Goal: Check status: Check status

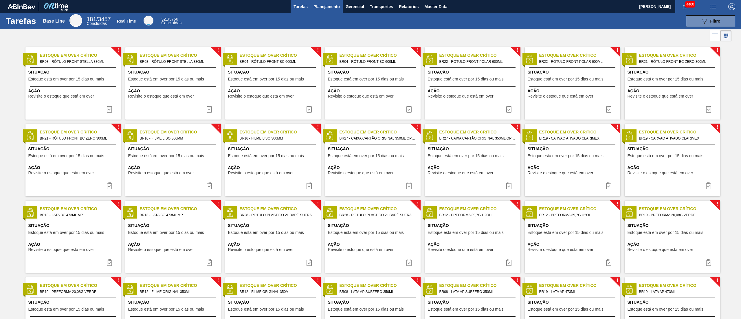
click at [330, 9] on span "Planejamento" at bounding box center [327, 6] width 26 height 7
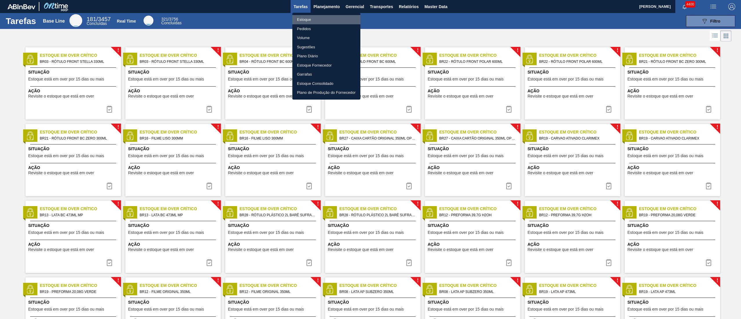
click at [296, 19] on li "Estoque" at bounding box center [326, 19] width 68 height 9
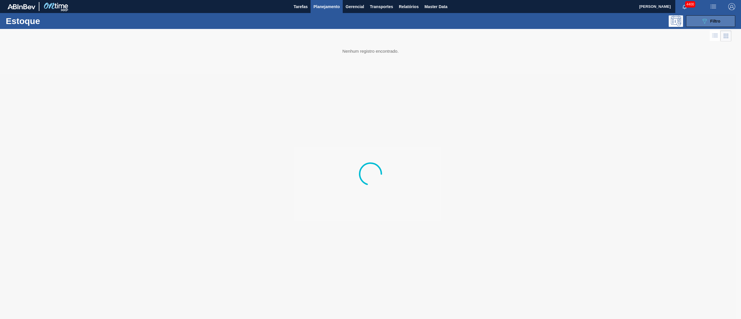
click at [709, 18] on div "089F7B8B-B2A5-4AFE-B5C0-19BA573D28AC Filtro" at bounding box center [710, 21] width 19 height 7
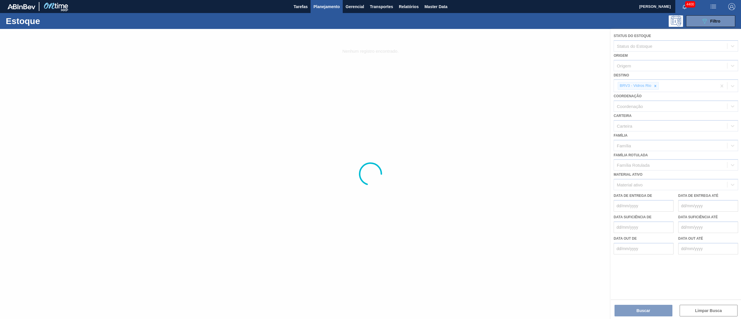
click at [657, 85] on div at bounding box center [370, 174] width 741 height 290
click at [655, 85] on div at bounding box center [370, 174] width 741 height 290
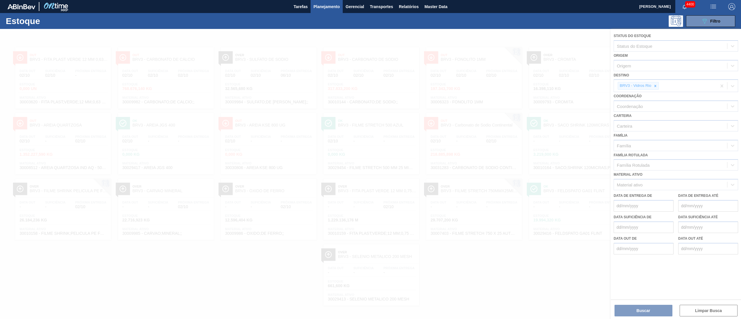
click at [656, 85] on div at bounding box center [370, 174] width 741 height 290
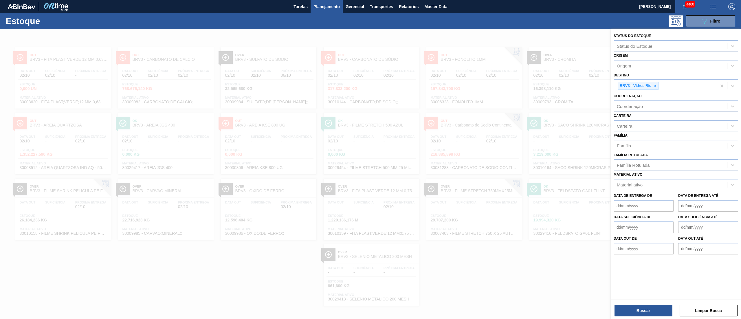
click at [660, 92] on div "Coordenação Coordenação" at bounding box center [676, 102] width 124 height 20
click at [654, 88] on div at bounding box center [655, 85] width 6 height 7
type input "r"
click at [278, 51] on div at bounding box center [370, 188] width 741 height 319
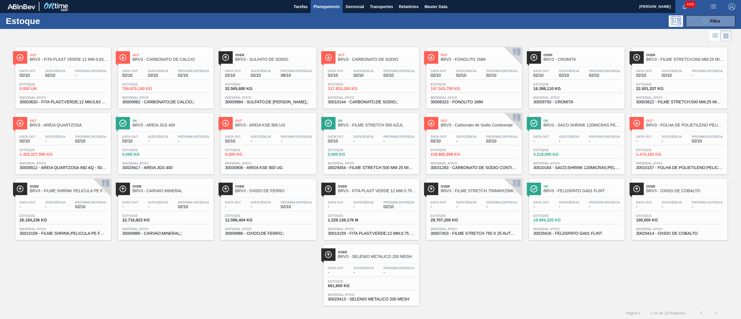
click at [601, 69] on span "Próxima Entrega" at bounding box center [604, 70] width 31 height 3
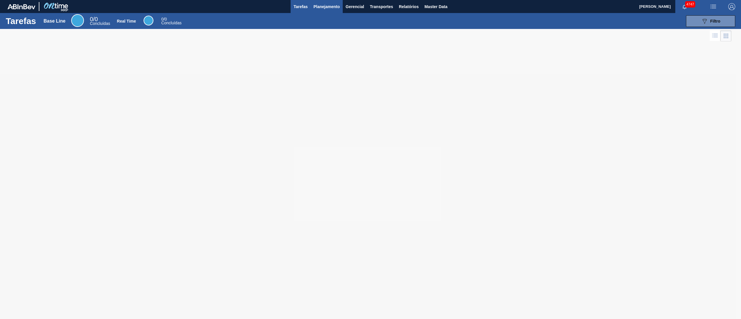
click at [333, 1] on button "Planejamento" at bounding box center [327, 6] width 32 height 13
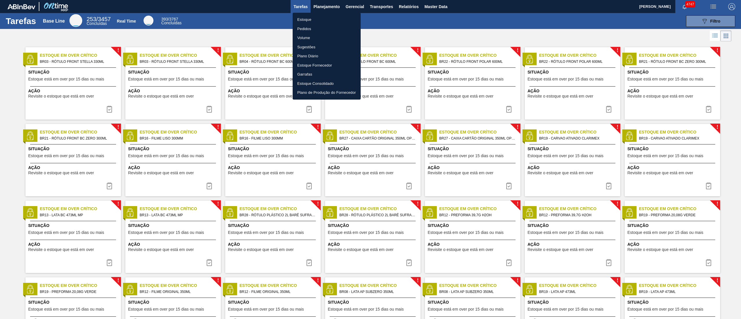
click at [309, 17] on li "Estoque" at bounding box center [327, 19] width 68 height 9
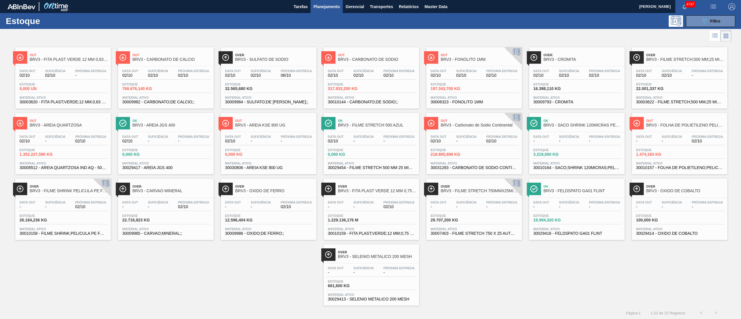
click at [173, 36] on div at bounding box center [366, 36] width 732 height 14
click at [366, 25] on div "089F7B8B-B2A5-4AFE-B5C0-19BA573D28AC Filtro" at bounding box center [417, 21] width 642 height 12
